Goal: Obtain resource: Download file/media

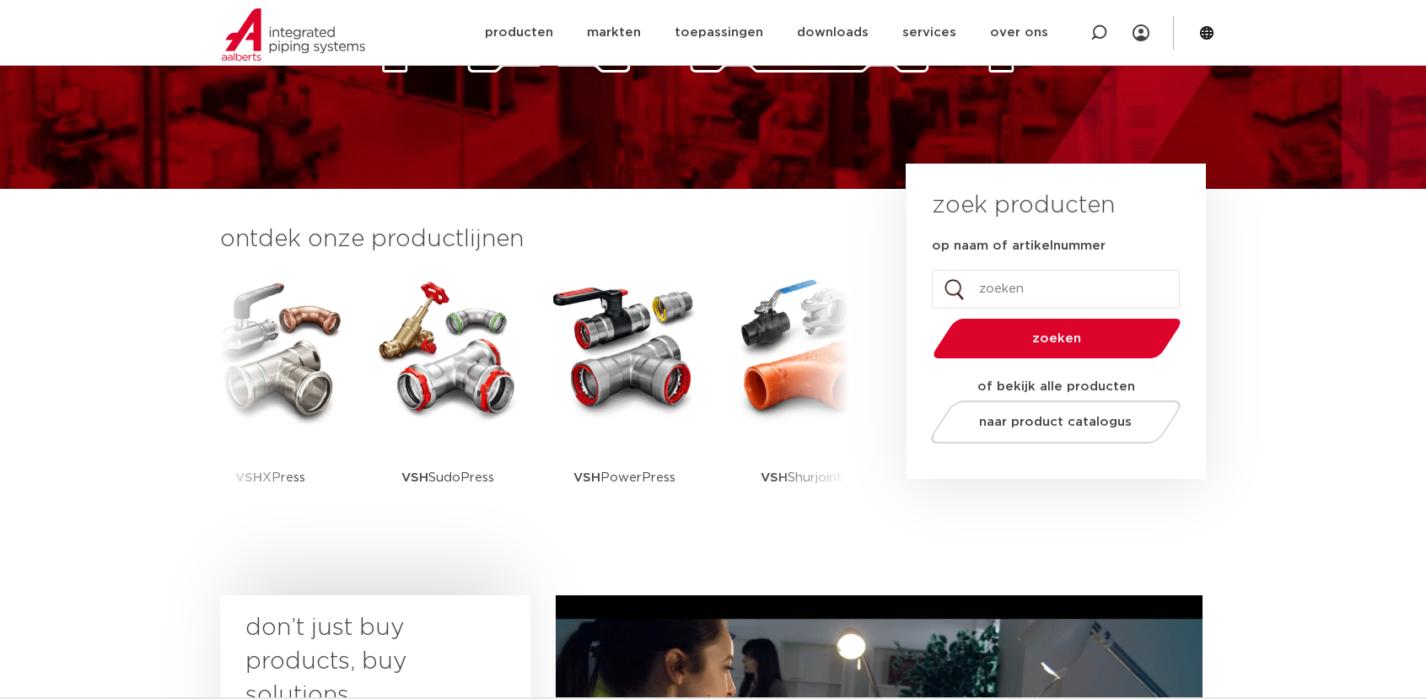
scroll to position [337, 0]
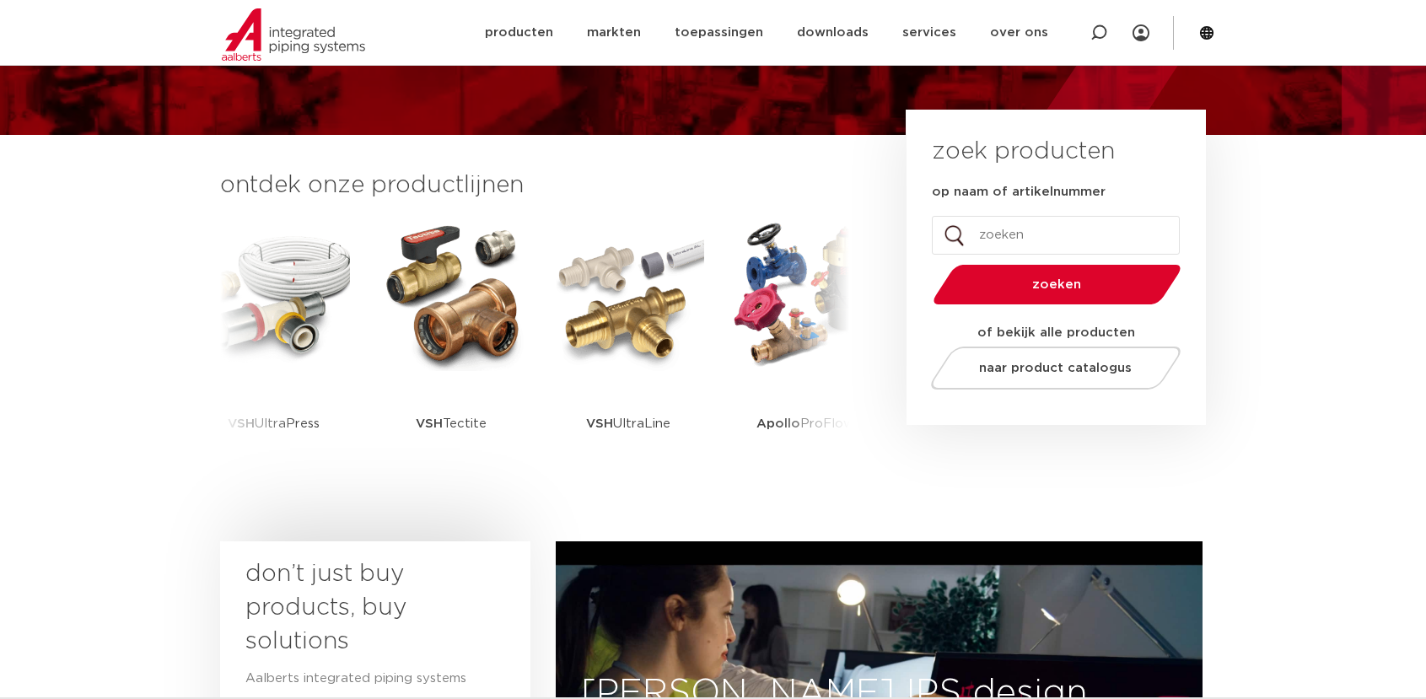
click at [978, 230] on input "op naam of artikelnummer" at bounding box center [1056, 235] width 248 height 39
paste input "0892111"
type input "0892111"
click at [926, 263] on button "zoeken" at bounding box center [1056, 284] width 261 height 43
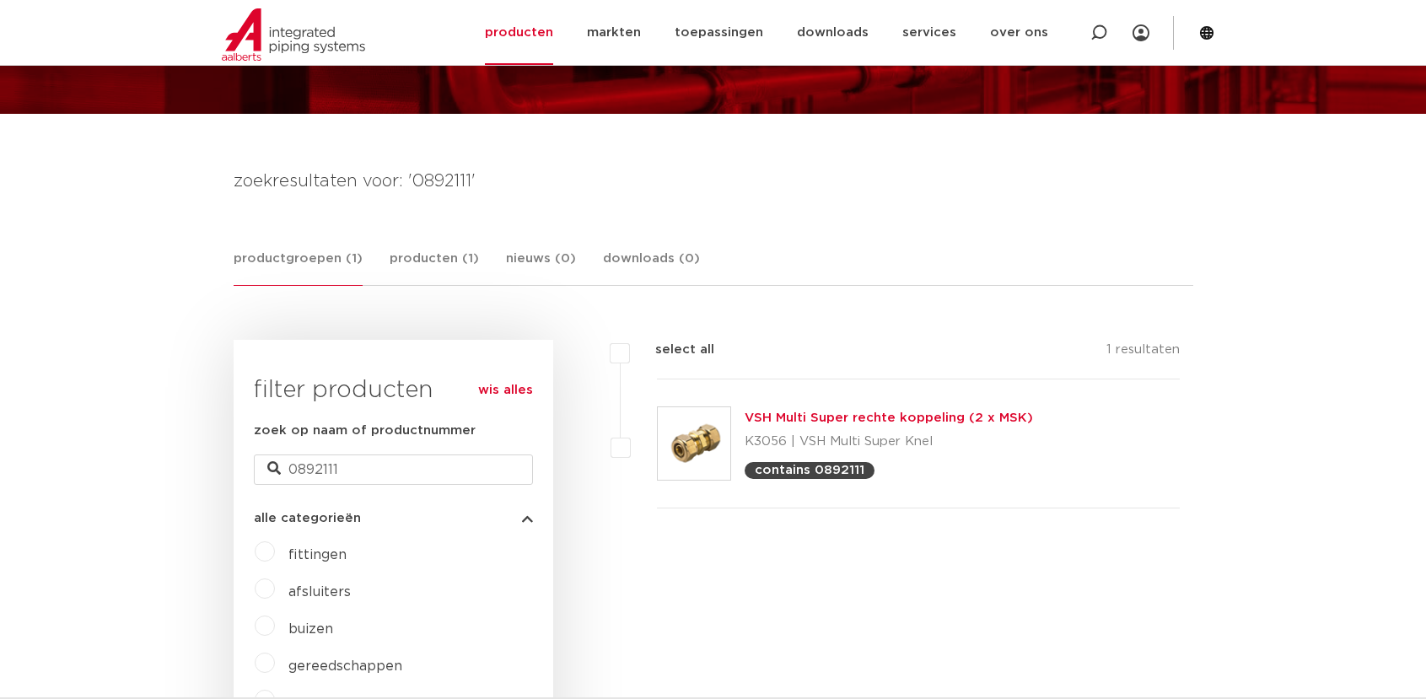
scroll to position [169, 0]
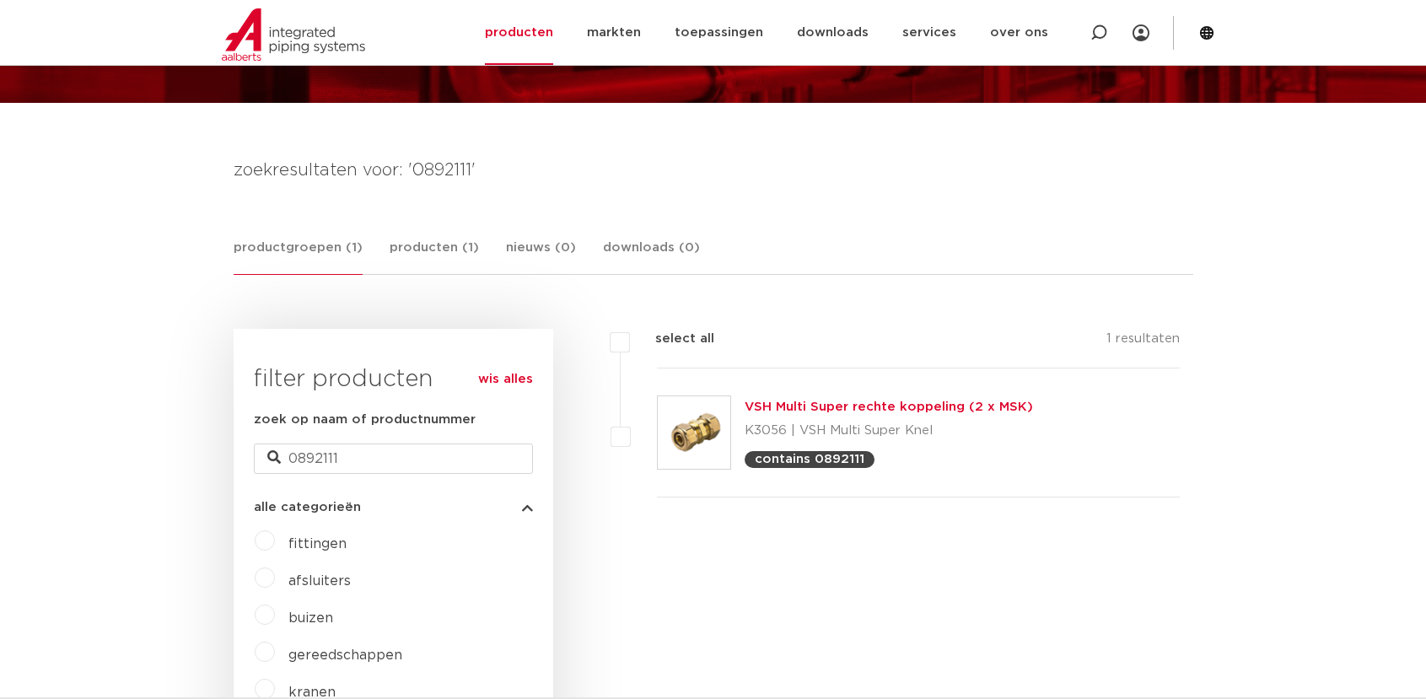
click at [846, 405] on link "VSH Multi Super rechte koppeling (2 x MSK)" at bounding box center [889, 407] width 288 height 13
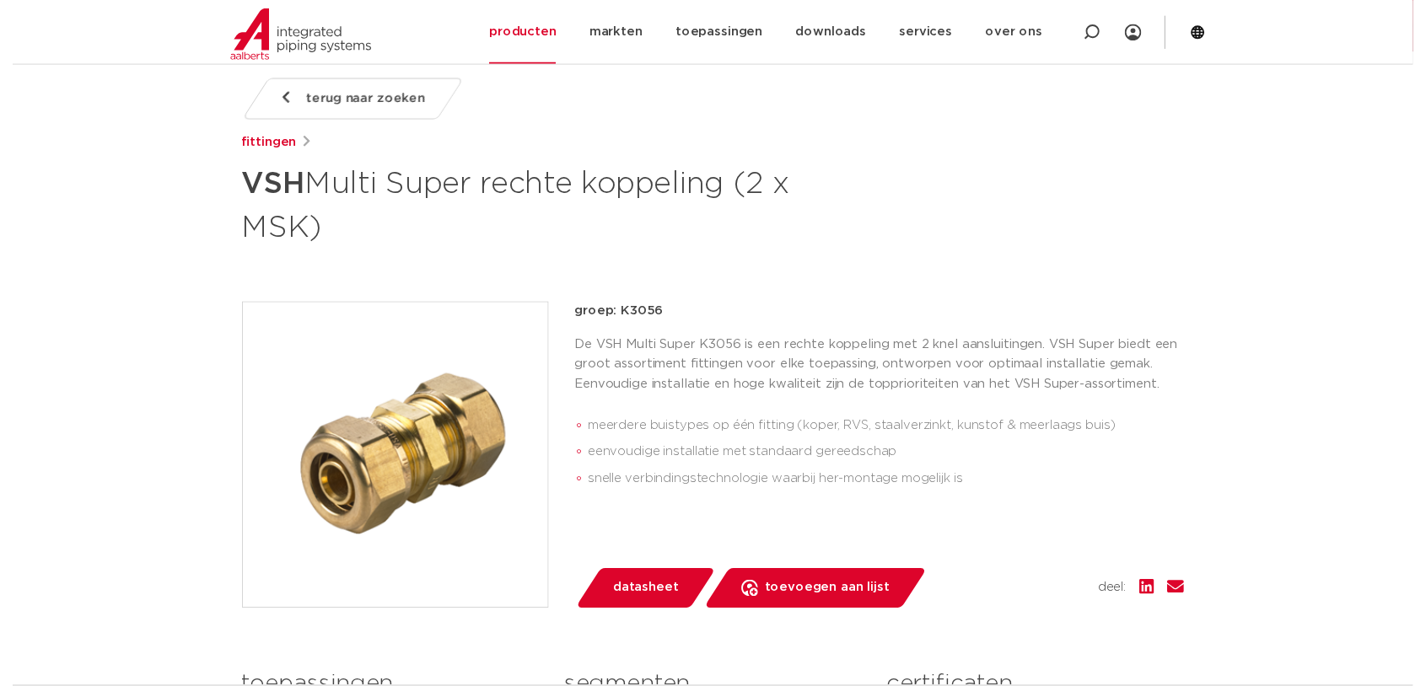
scroll to position [337, 0]
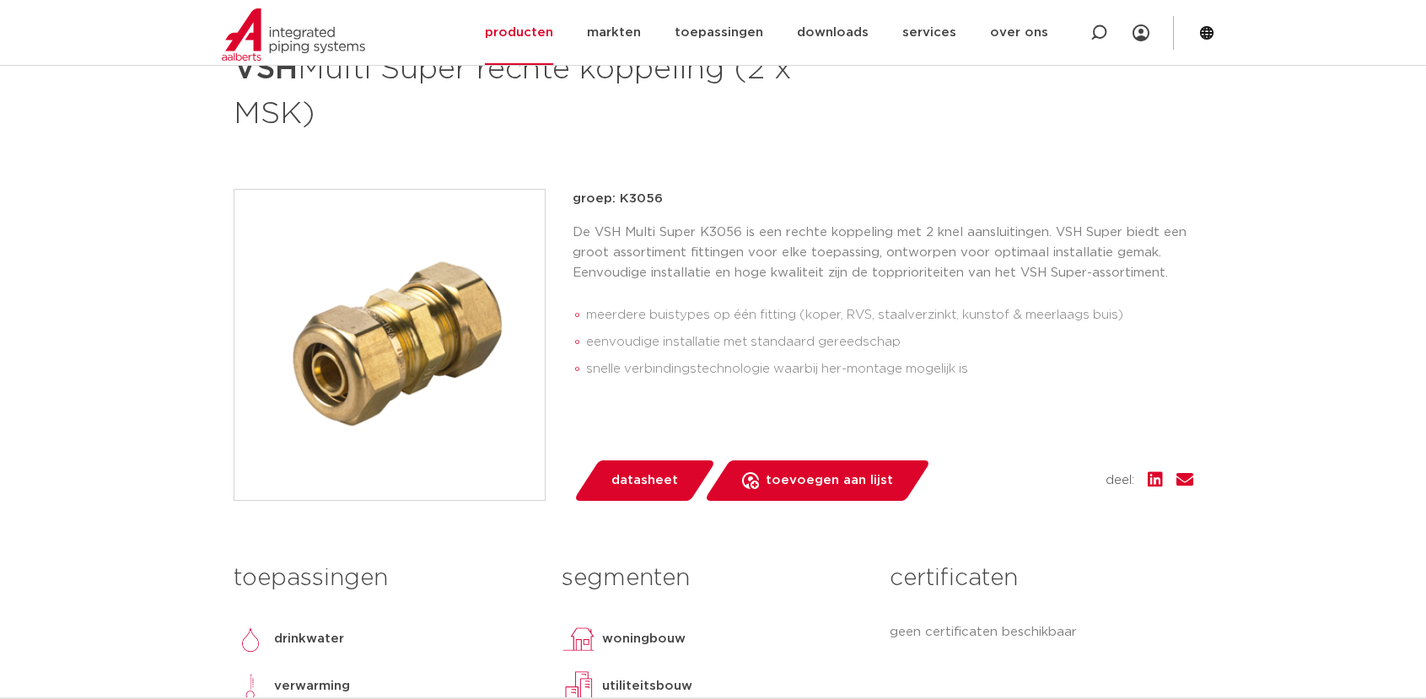
click at [654, 482] on span "datasheet" at bounding box center [644, 480] width 67 height 27
